Goal: Task Accomplishment & Management: Use online tool/utility

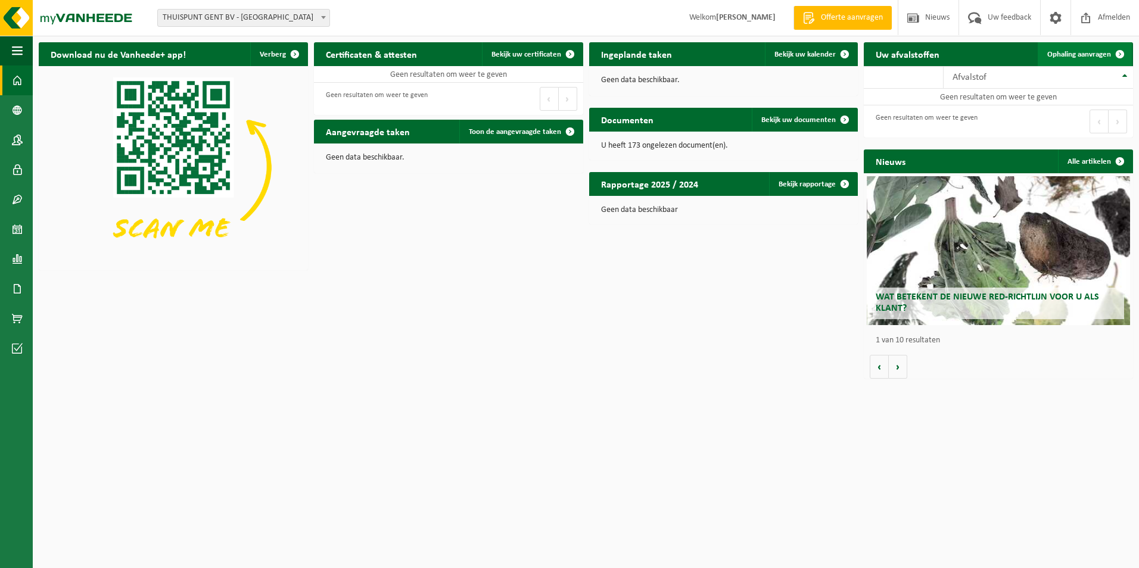
click at [1096, 54] on span "Ophaling aanvragen" at bounding box center [1079, 55] width 64 height 8
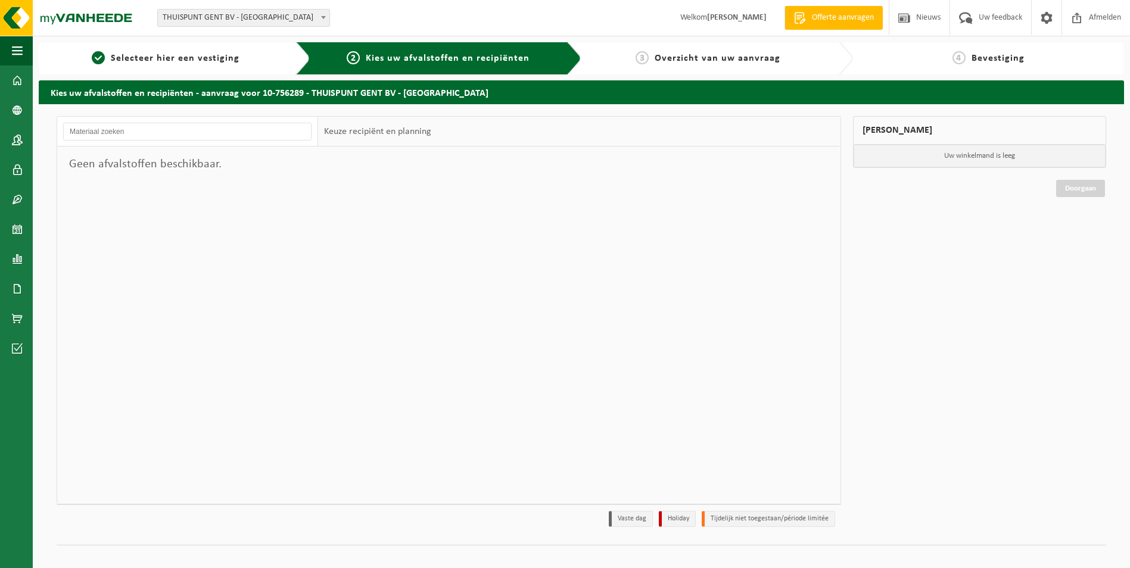
click at [232, 20] on span "THUISPUNT GENT BV - [GEOGRAPHIC_DATA]" at bounding box center [244, 18] width 172 height 17
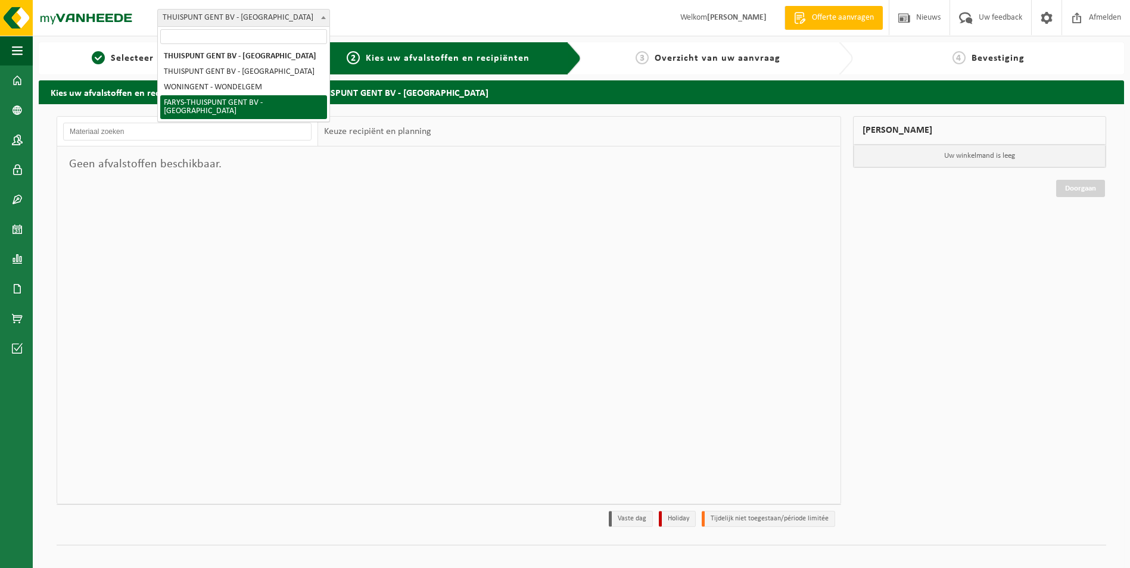
select select "126076"
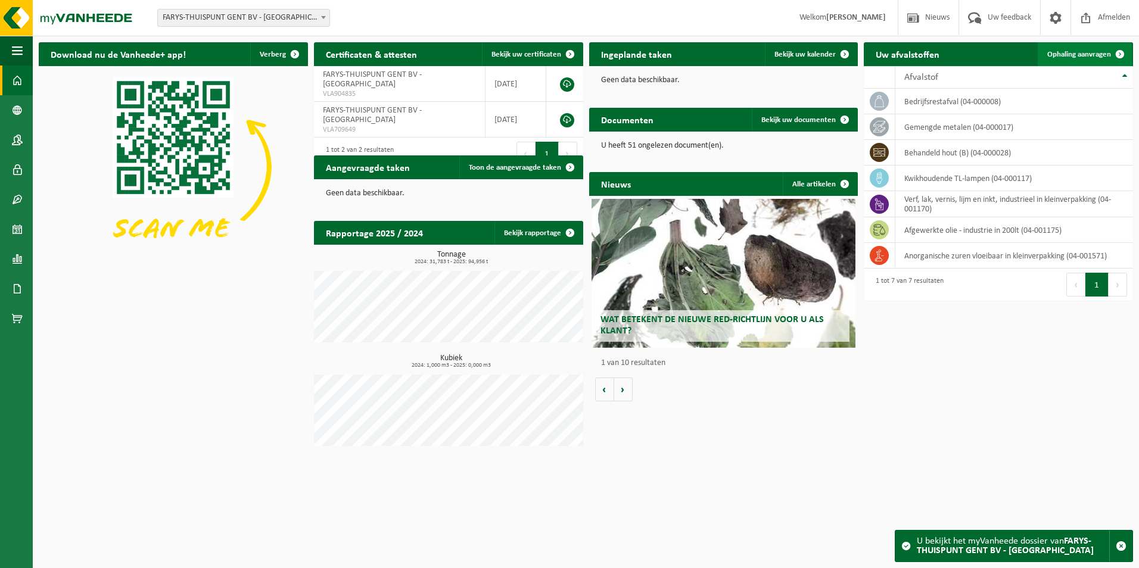
click at [1078, 56] on span "Ophaling aanvragen" at bounding box center [1079, 55] width 64 height 8
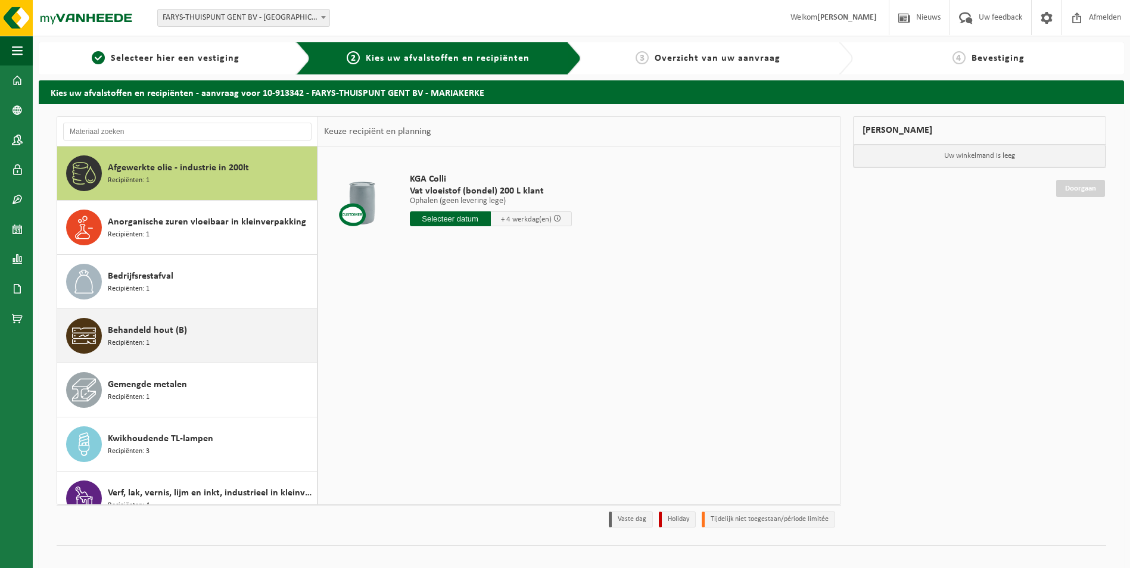
click at [211, 337] on div "Behandeld hout (B) Recipiënten: 1" at bounding box center [211, 336] width 206 height 36
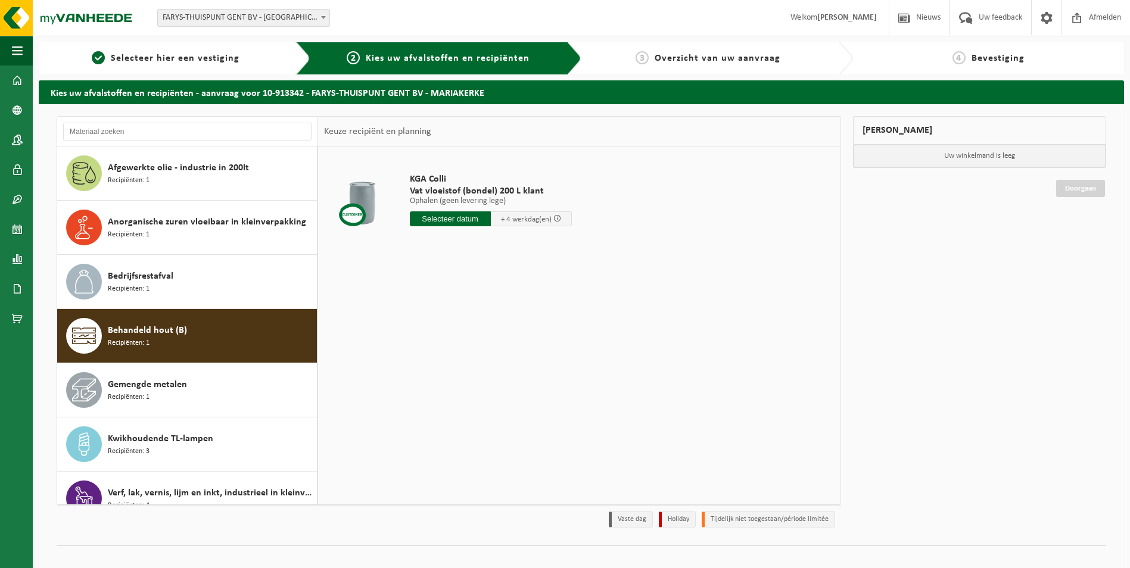
scroll to position [21, 0]
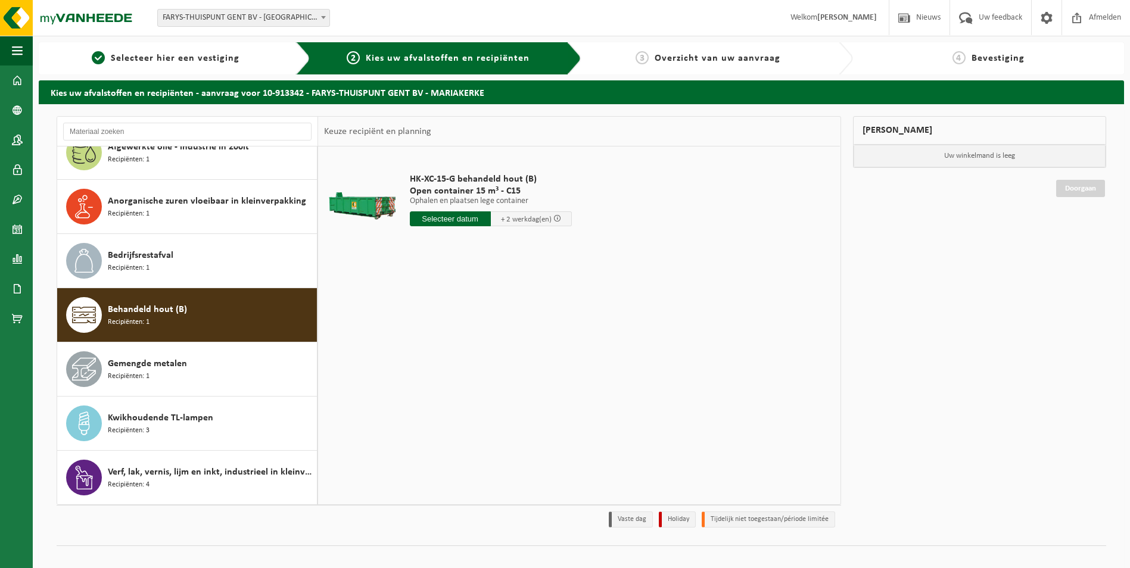
click at [468, 218] on input "text" at bounding box center [450, 218] width 81 height 15
click at [483, 360] on div "28" at bounding box center [483, 362] width 21 height 19
type input "Van 2025-08-28"
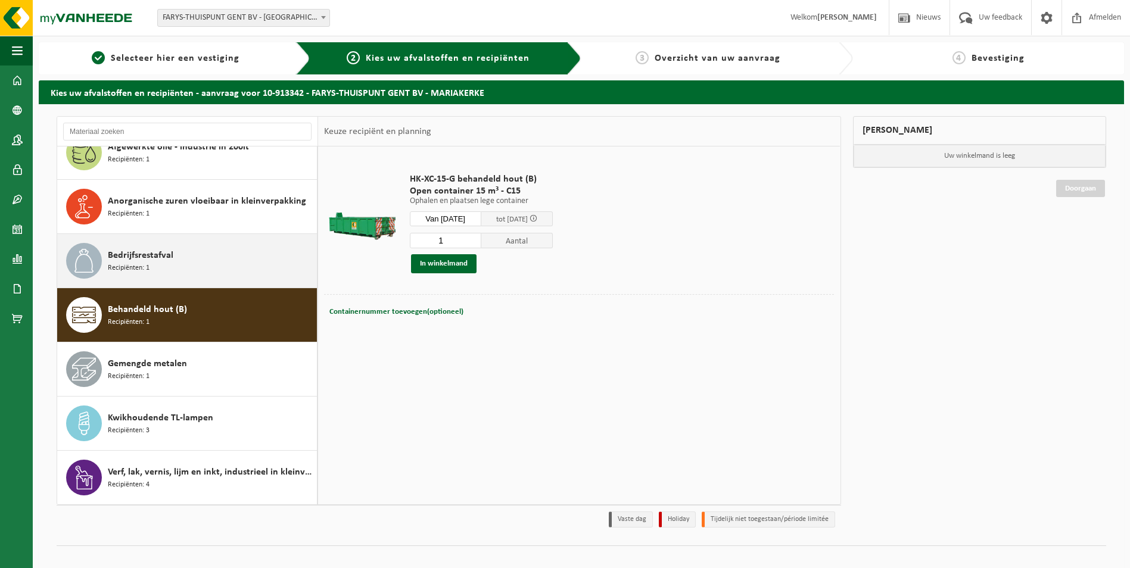
click at [170, 267] on div "Bedrijfsrestafval Recipiënten: 1" at bounding box center [211, 261] width 206 height 36
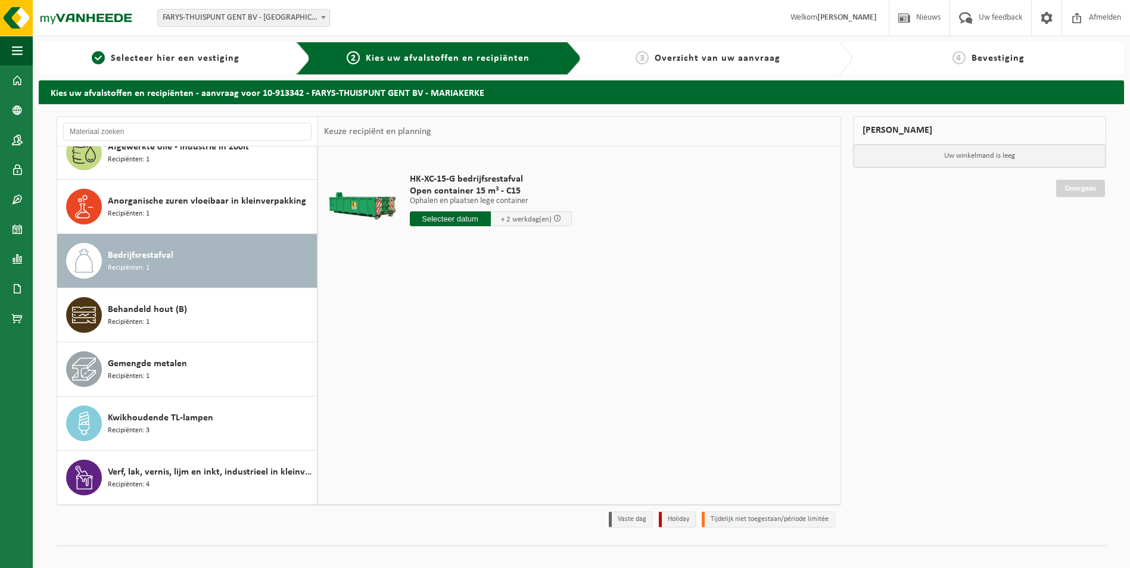
click at [460, 221] on input "text" at bounding box center [450, 218] width 81 height 15
click at [486, 364] on div "28" at bounding box center [483, 362] width 21 height 19
type input "Van 2025-08-28"
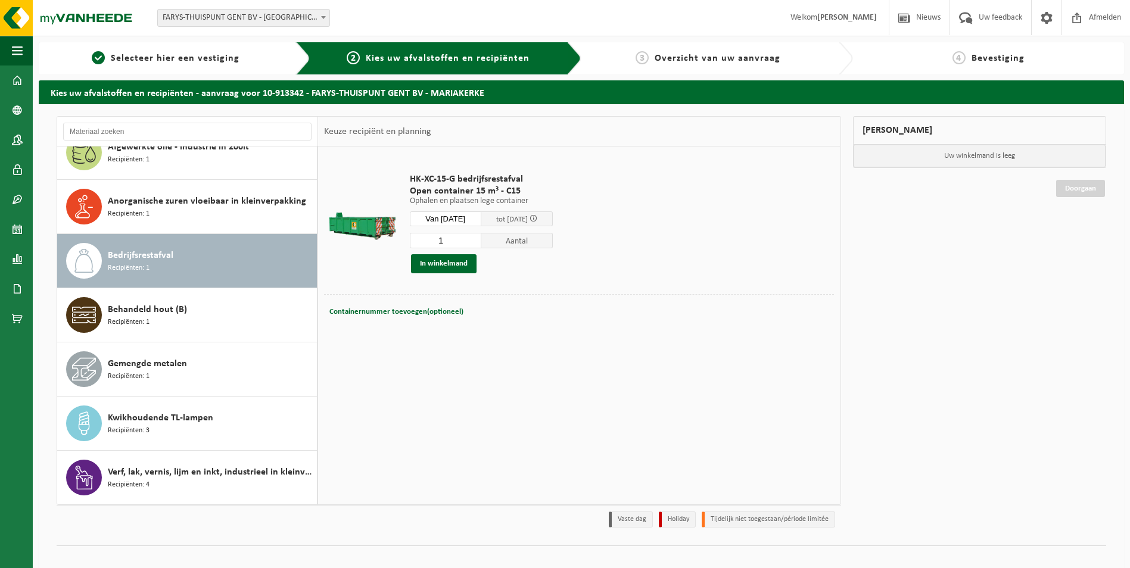
click at [455, 242] on input "1" at bounding box center [445, 240] width 71 height 15
type input "2"
click at [481, 238] on input "2" at bounding box center [445, 240] width 71 height 15
click at [438, 266] on button "In winkelmand" at bounding box center [444, 263] width 66 height 19
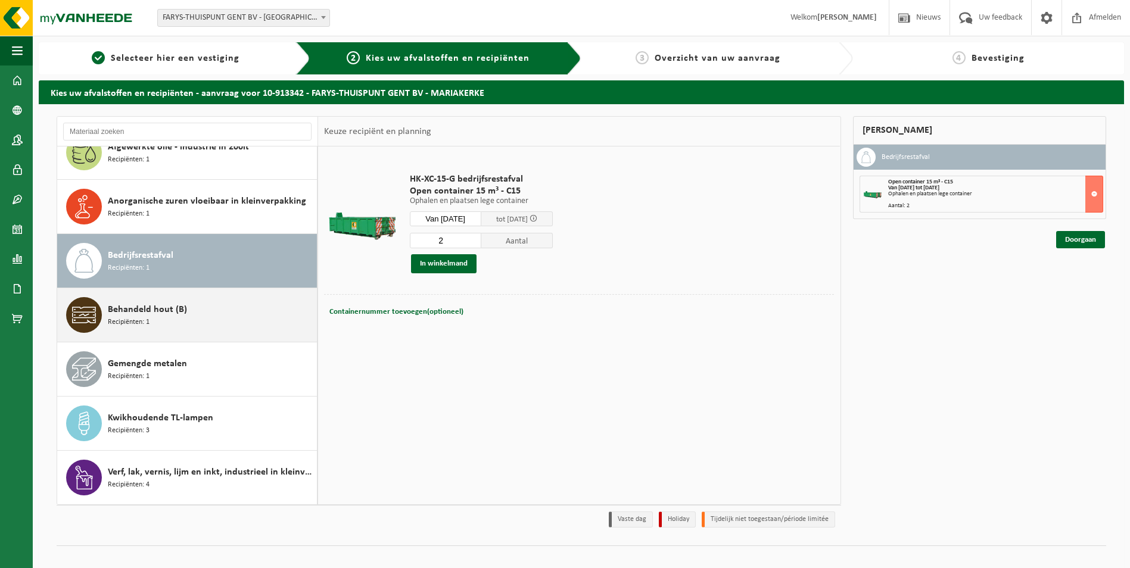
click at [159, 314] on span "Behandeld hout (B)" at bounding box center [147, 310] width 79 height 14
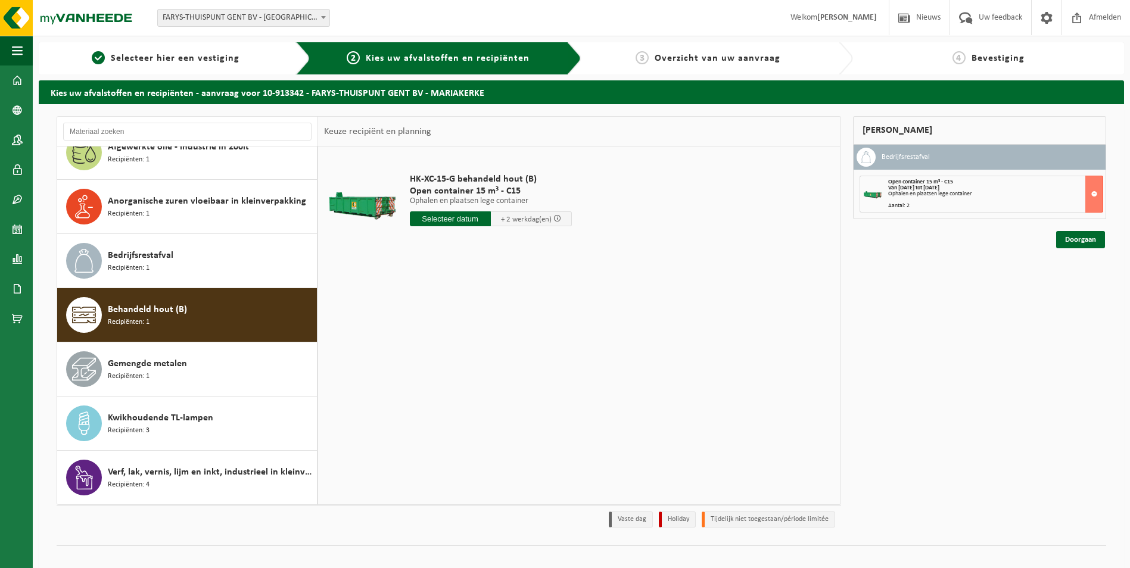
click at [464, 220] on input "text" at bounding box center [450, 218] width 81 height 15
click at [486, 364] on div "28" at bounding box center [483, 362] width 21 height 19
type input "Van 2025-08-28"
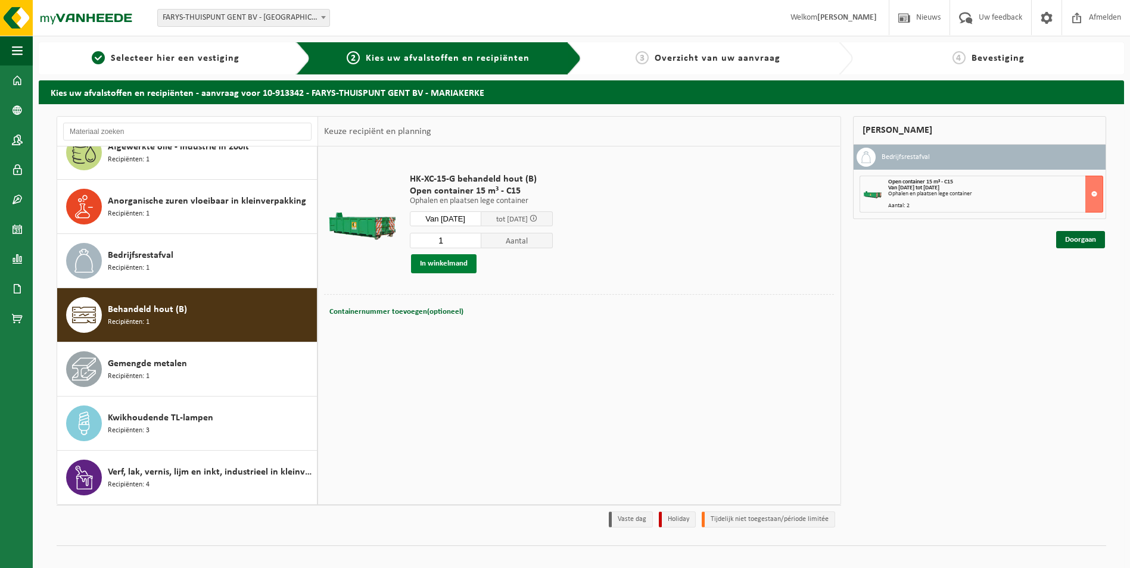
click at [457, 268] on button "In winkelmand" at bounding box center [444, 263] width 66 height 19
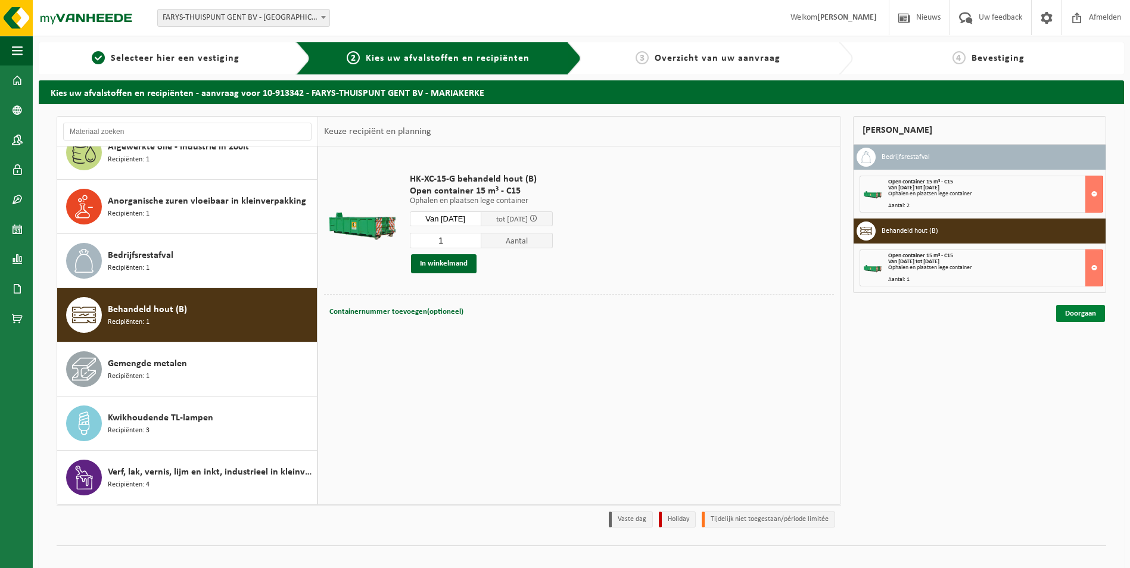
click at [1080, 314] on link "Doorgaan" at bounding box center [1080, 313] width 49 height 17
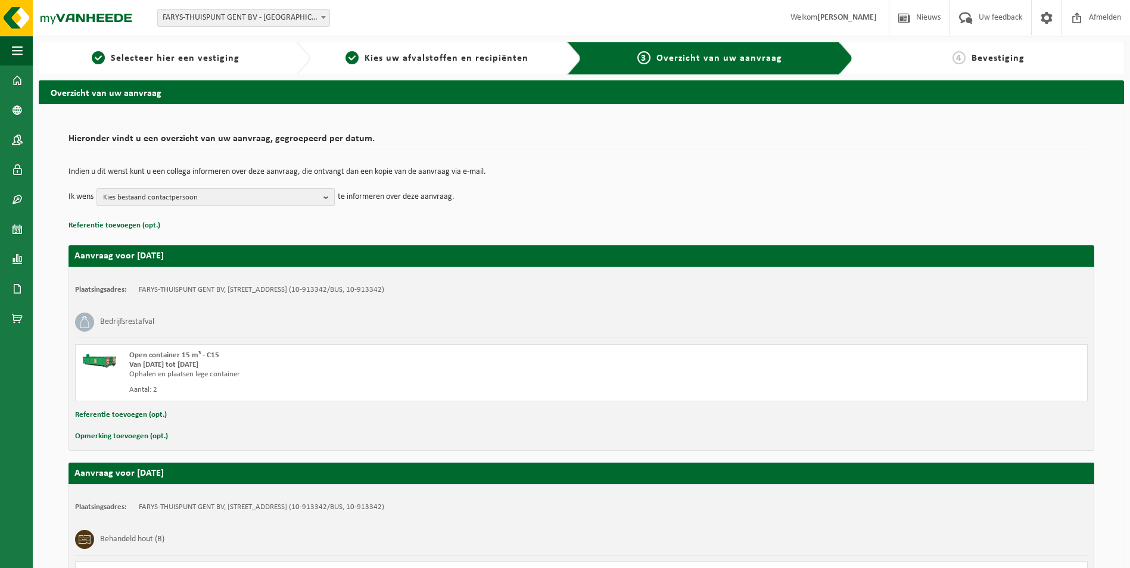
click at [196, 204] on span "Kies bestaand contactpersoon" at bounding box center [211, 198] width 216 height 18
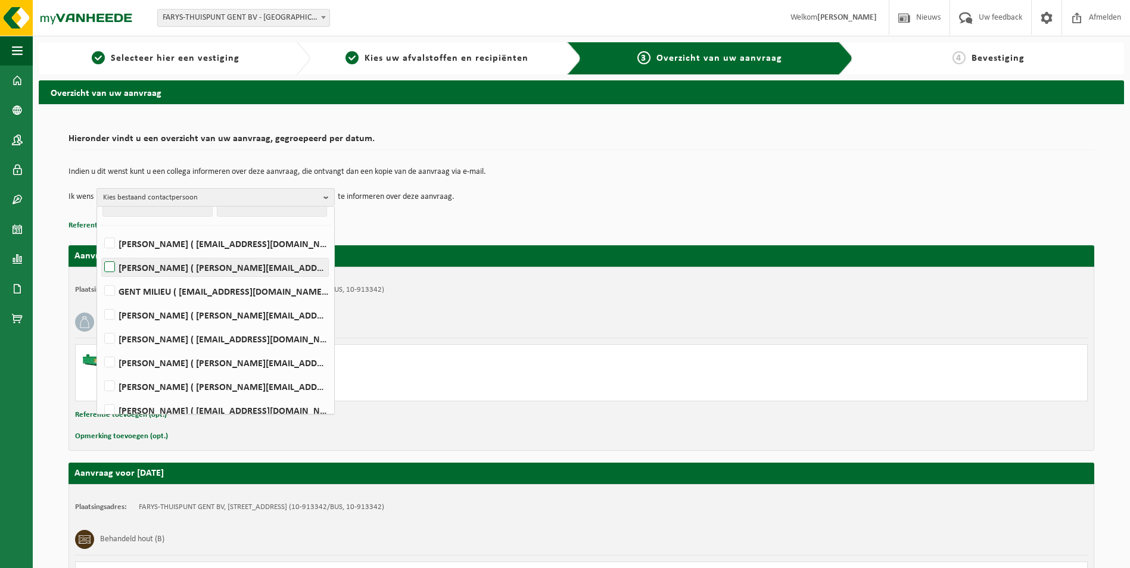
scroll to position [30, 0]
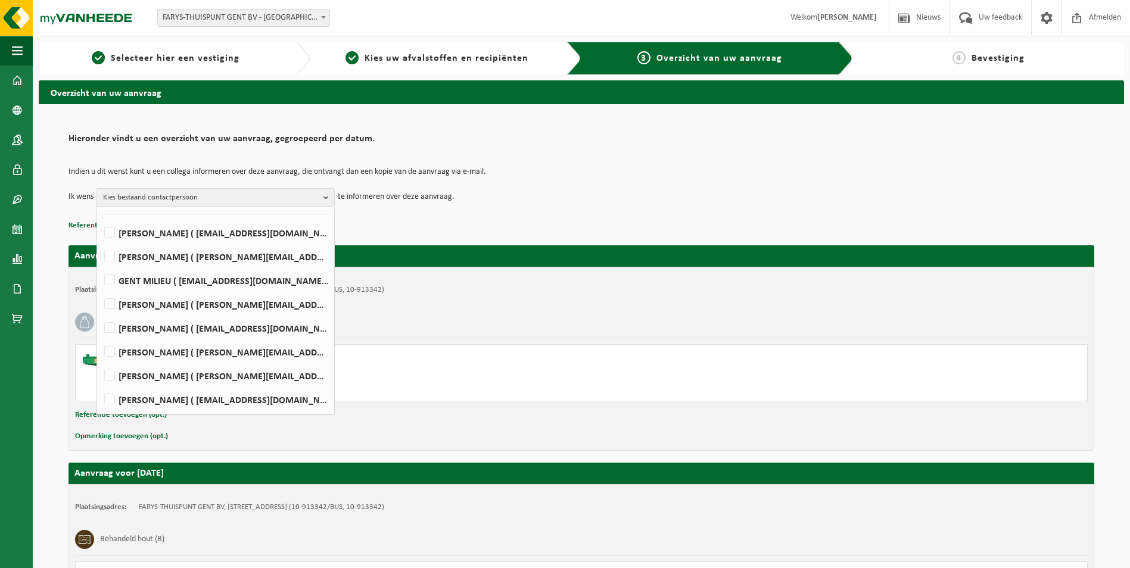
click at [434, 234] on div "Aanvraag voor 2025-08-28 Plaatsingsadres: FARYS-THUISPUNT GENT BV, 9030 MARIAKE…" at bounding box center [582, 451] width 1026 height 435
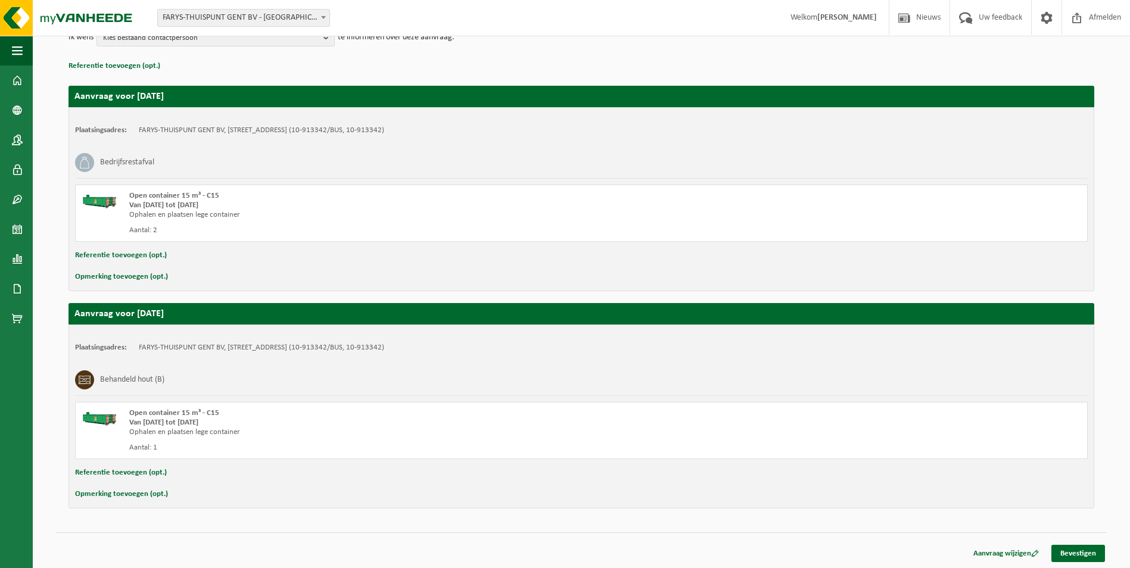
scroll to position [160, 0]
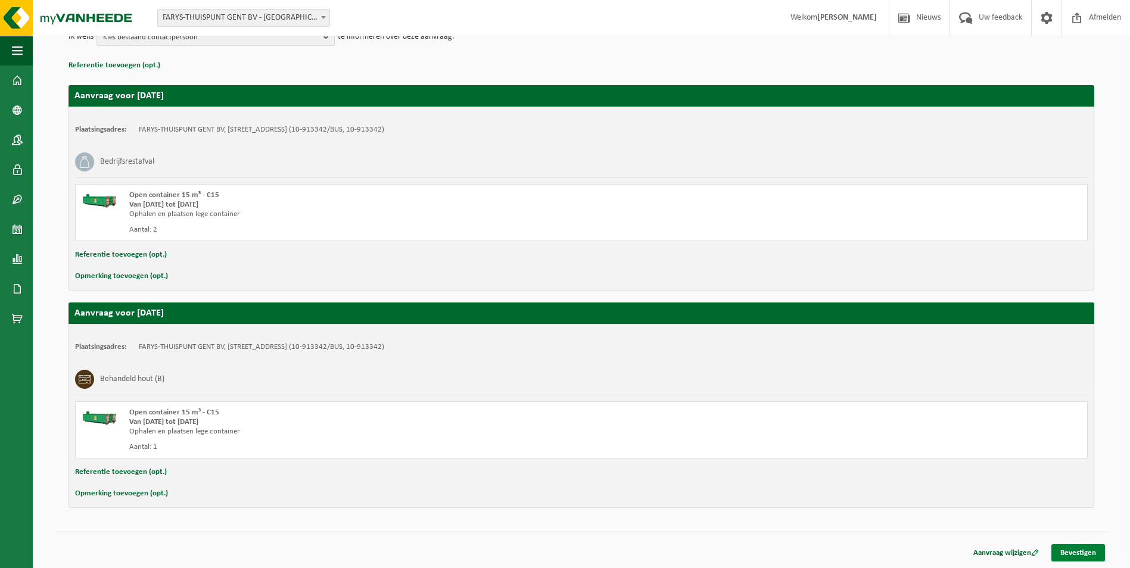
click at [1078, 554] on link "Bevestigen" at bounding box center [1079, 553] width 54 height 17
